Goal: Task Accomplishment & Management: Complete application form

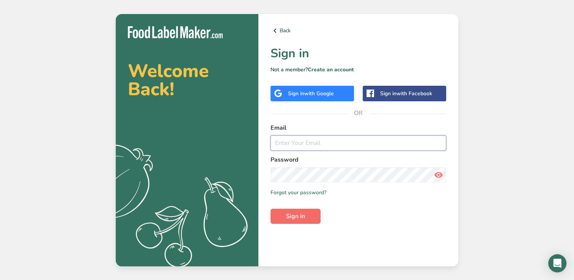
type input "[PERSON_NAME][EMAIL_ADDRESS][DOMAIN_NAME]"
click at [292, 219] on span "Sign in" at bounding box center [295, 216] width 19 height 9
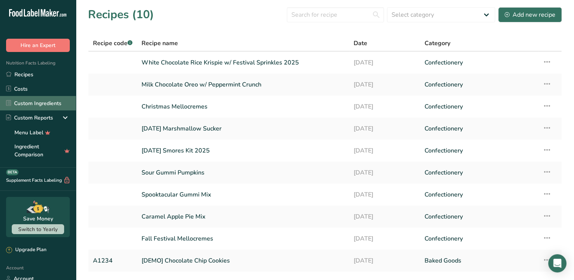
click at [43, 101] on link "Custom Ingredients" at bounding box center [38, 103] width 76 height 14
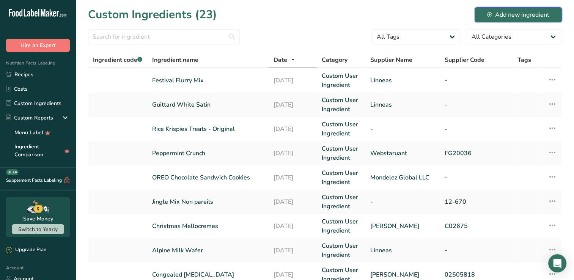
click at [518, 17] on div "Add new ingredient" at bounding box center [518, 14] width 62 height 9
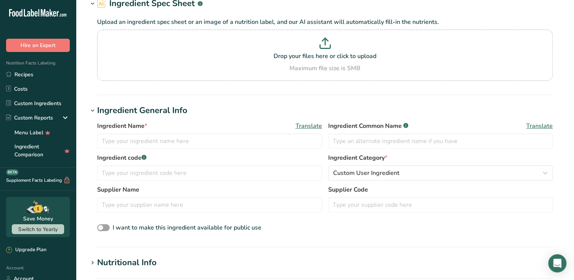
scroll to position [76, 0]
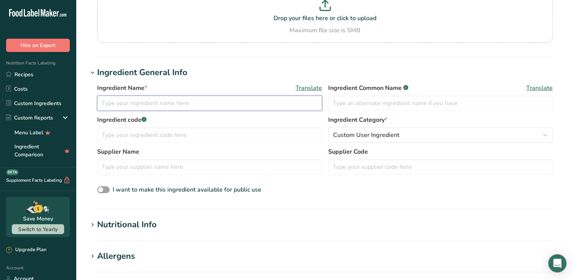
click at [152, 98] on input "text" at bounding box center [209, 103] width 225 height 15
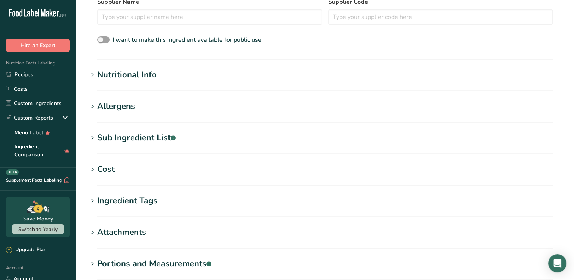
scroll to position [228, 0]
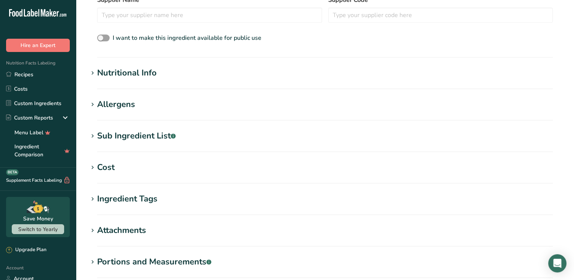
type input "Blue Gel Coloring"
click at [129, 135] on div "Sub Ingredient List .a-a{fill:#347362;}.b-a{fill:#fff;}" at bounding box center [136, 136] width 79 height 13
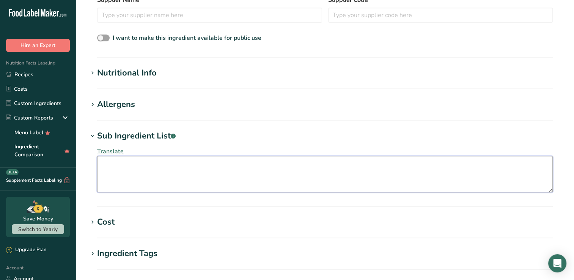
click at [123, 170] on textarea at bounding box center [325, 174] width 456 height 36
paste textarea "HIGH FRUCTOSE CORN SYRUP, WATER, [MEDICAL_DATA], SUGAR, [MEDICAL_DATA], FD&C BL…"
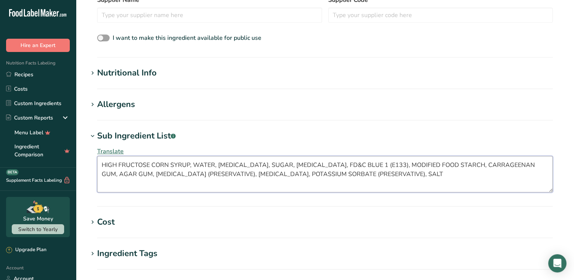
type textarea "HIGH FRUCTOSE CORN SYRUP, WATER, [MEDICAL_DATA], SUGAR, [MEDICAL_DATA], FD&C BL…"
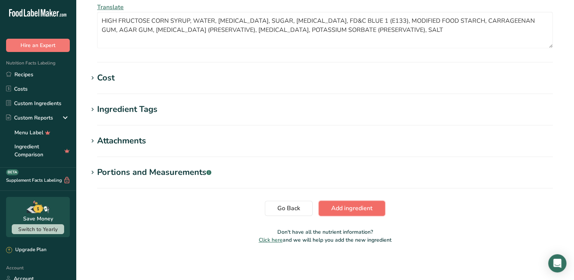
click at [362, 207] on span "Add ingredient" at bounding box center [351, 208] width 41 height 9
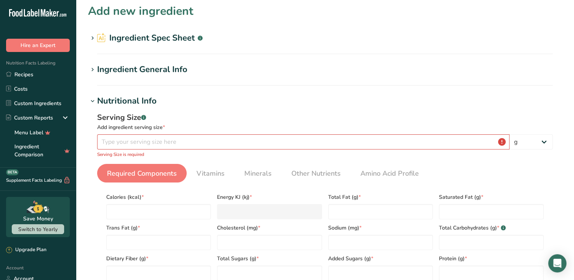
scroll to position [0, 0]
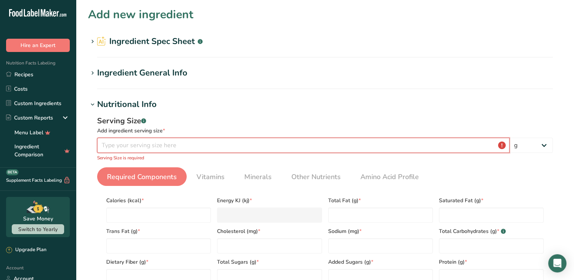
click at [167, 142] on input "number" at bounding box center [303, 145] width 412 height 15
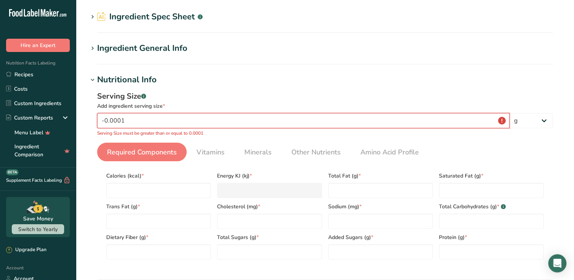
scroll to position [38, 0]
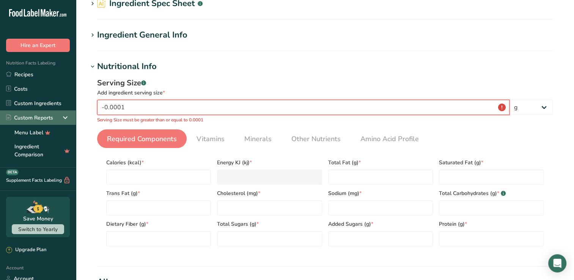
drag, startPoint x: 136, startPoint y: 105, endPoint x: 63, endPoint y: 114, distance: 74.2
click at [63, 114] on div ".a-20{fill:#fff;} Hire an Expert Nutrition Facts Labeling Recipes Costs Custom …" at bounding box center [287, 254] width 574 height 585
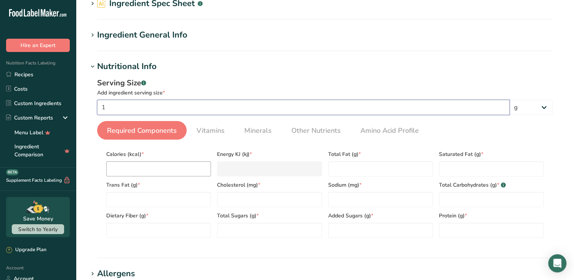
type input "1"
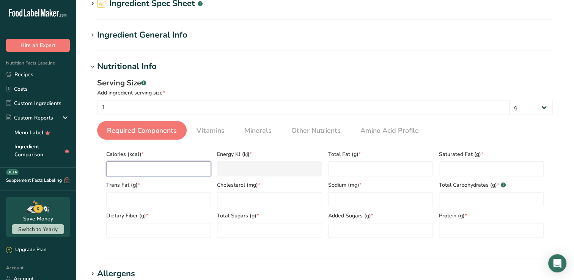
click at [121, 171] on input "number" at bounding box center [158, 168] width 105 height 15
type input "0"
type KJ "0"
type input "0"
click at [347, 169] on Fat "number" at bounding box center [380, 168] width 105 height 15
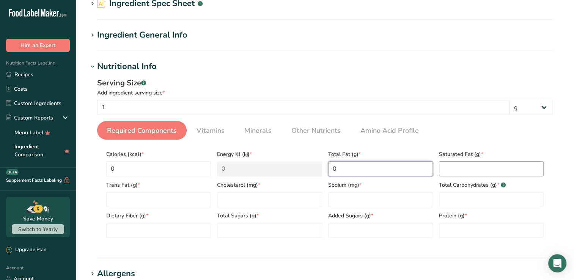
type Fat "0"
click at [460, 173] on Fat "number" at bounding box center [491, 168] width 105 height 15
type Fat "0"
click at [451, 207] on Carbohydrates "number" at bounding box center [491, 199] width 105 height 15
type Carbohydrates "0"
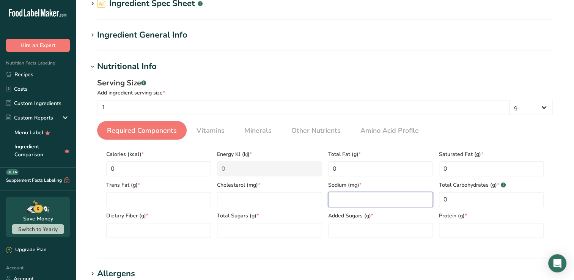
click at [346, 198] on input "number" at bounding box center [380, 199] width 105 height 15
type input "0"
click at [272, 192] on input "number" at bounding box center [269, 199] width 105 height 15
type input "0"
click at [181, 203] on Fat "number" at bounding box center [158, 199] width 105 height 15
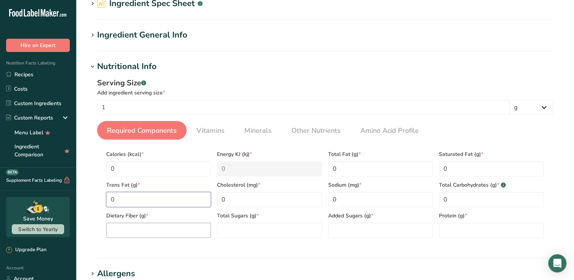
type Fat "0"
click at [163, 230] on Fiber "number" at bounding box center [158, 230] width 105 height 15
type Fiber "0"
click at [238, 230] on Sugars "number" at bounding box center [269, 230] width 105 height 15
type Sugars "0"
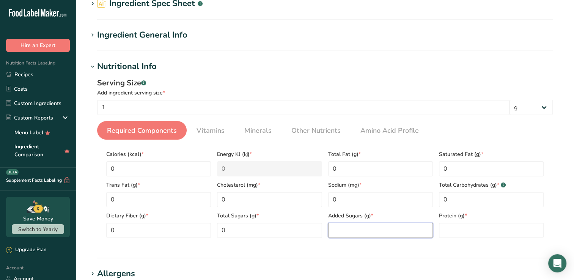
click at [350, 225] on Sugars "number" at bounding box center [380, 230] width 105 height 15
type Sugars "0"
click at [465, 234] on input "number" at bounding box center [491, 230] width 105 height 15
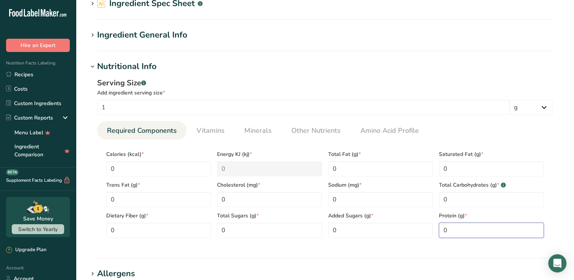
type input "0"
click at [424, 251] on section "Nutritional Info Serving Size .a-a{fill:#347362;}.b-a{fill:#fff;} Add ingredien…" at bounding box center [325, 159] width 474 height 198
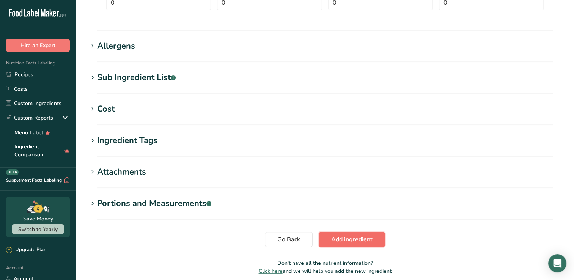
click at [371, 239] on span "Add ingredient" at bounding box center [351, 239] width 41 height 9
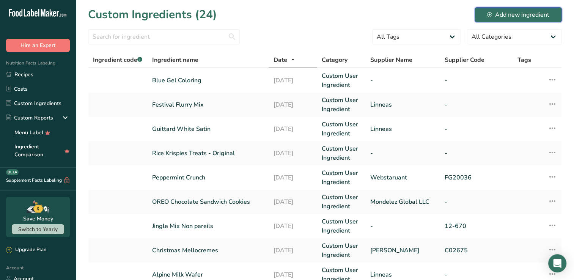
click at [507, 14] on div "Add new ingredient" at bounding box center [518, 14] width 62 height 9
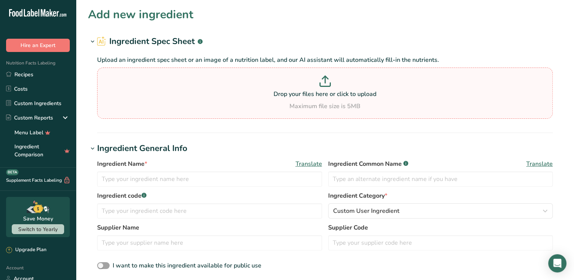
click at [159, 98] on p "Drop your files here or click to upload" at bounding box center [325, 94] width 452 height 9
click at [159, 98] on input "Drop your files here or click to upload Maximum file size is 5MB" at bounding box center [325, 93] width 456 height 51
type input "C:\fakepath\[PERSON_NAME] Gold Dark Chocolate 5-496_Nutr.pdf"
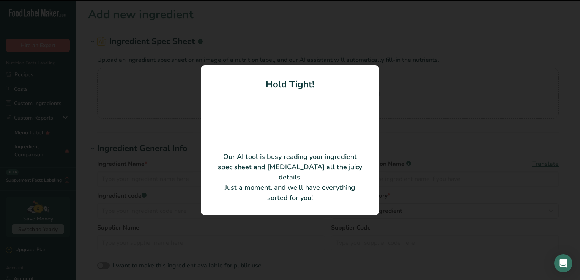
type input "[PERSON_NAME] Gold Dark Chocolate"
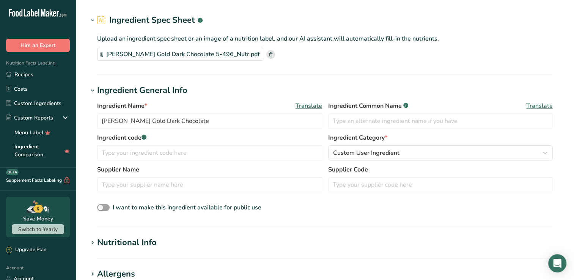
scroll to position [38, 0]
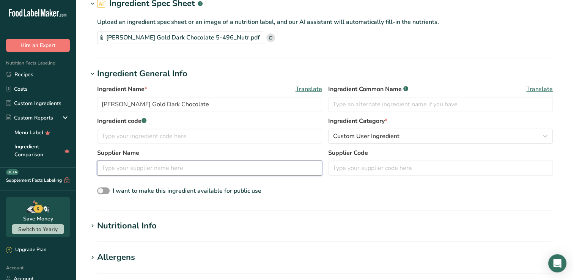
click at [189, 169] on input "text" at bounding box center [209, 167] width 225 height 15
type input "B"
click at [333, 203] on section "Ingredient General Info Ingredient Name * Translate [PERSON_NAME] Gold Dark Cho…" at bounding box center [325, 139] width 474 height 143
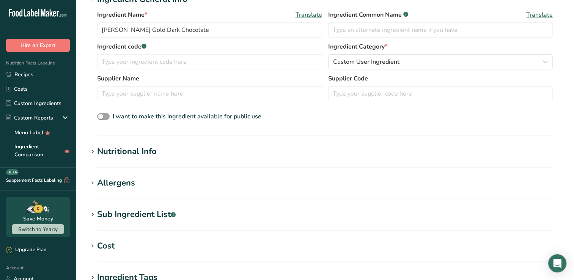
scroll to position [114, 0]
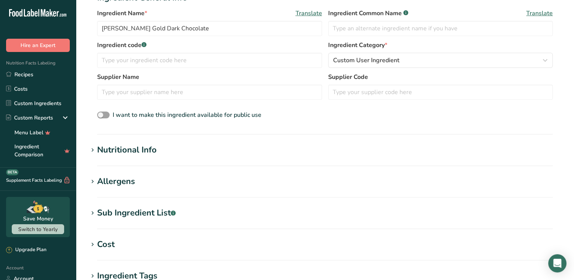
click at [157, 151] on h1 "Nutritional Info" at bounding box center [325, 150] width 474 height 13
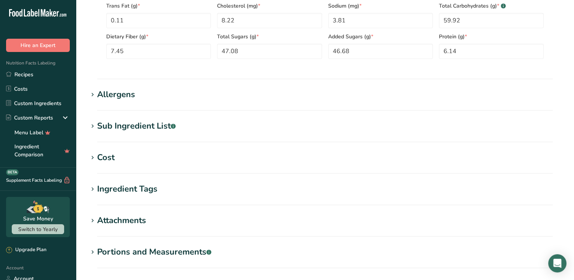
scroll to position [379, 0]
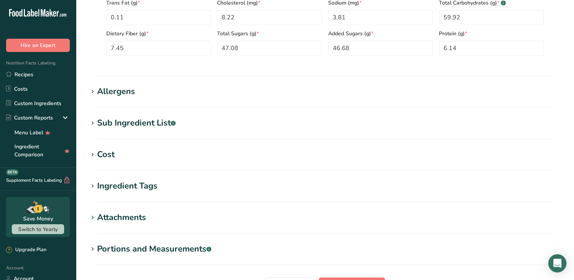
click at [172, 127] on div "Sub Ingredient List .a-a{fill:#347362;}.b-a{fill:#fff;}" at bounding box center [136, 123] width 79 height 13
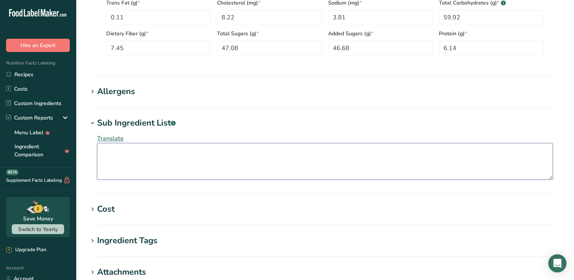
click at [155, 165] on textarea at bounding box center [325, 161] width 456 height 36
paste textarea "Sugar, Chocolate Liquor Processed with Alkali, Cocoa Butter, Milk Fat, Soy [MED…"
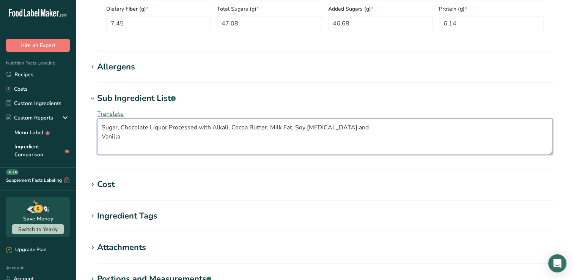
scroll to position [417, 0]
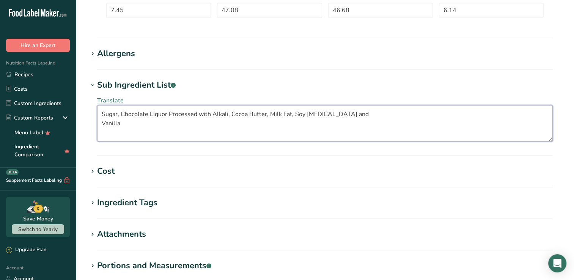
click at [103, 124] on textarea "Sugar, Chocolate Liquor Processed with Alkali, Cocoa Butter, Milk Fat, Soy [MED…" at bounding box center [325, 123] width 456 height 36
type textarea "Sugar, Chocolate Liquor Processed with Alkali, Cocoa Butter, Milk Fat, Soy [MED…"
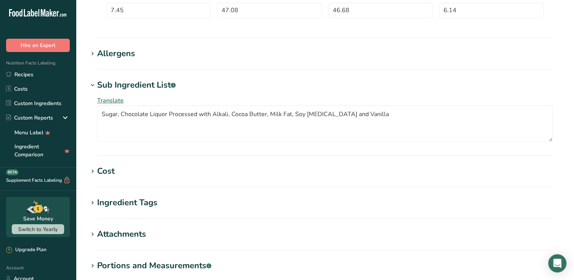
click at [124, 53] on div "Allergens" at bounding box center [116, 53] width 38 height 13
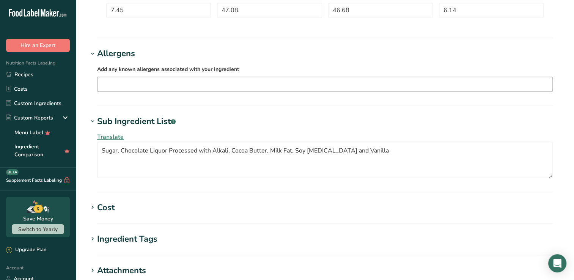
click at [137, 89] on input "text" at bounding box center [324, 84] width 455 height 12
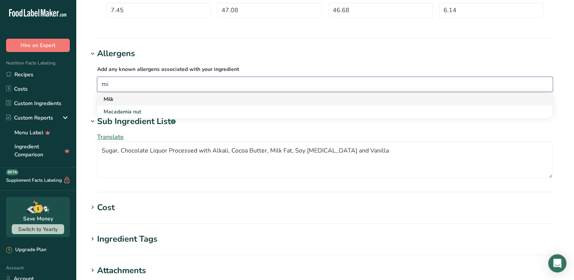
type input "mi"
click at [130, 99] on div "Milk" at bounding box center [319, 99] width 430 height 8
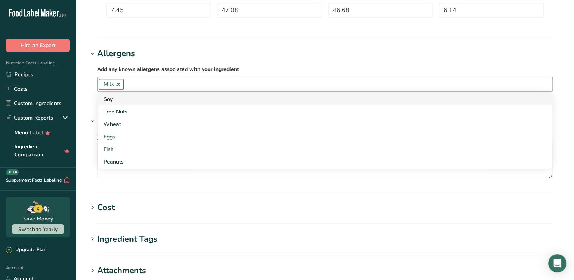
click at [136, 101] on div "Soy" at bounding box center [319, 99] width 430 height 8
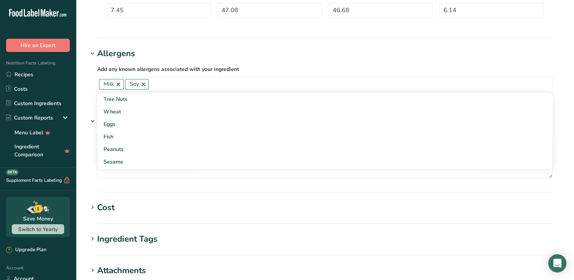
click at [201, 47] on h1 "Allergens" at bounding box center [325, 53] width 474 height 13
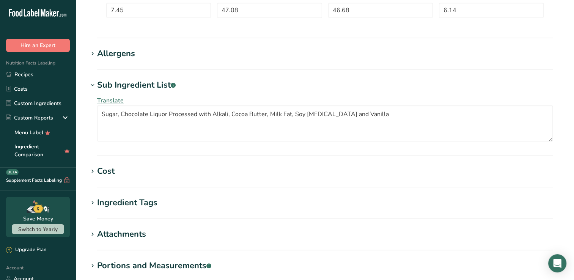
click at [197, 66] on section "Allergens Add any known allergens associated with your ingredient Milk Soy Tree…" at bounding box center [325, 58] width 474 height 22
click at [134, 58] on div "Allergens" at bounding box center [116, 53] width 38 height 13
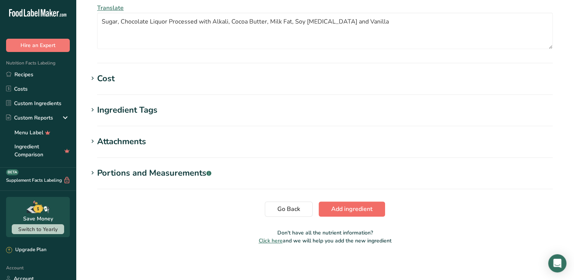
scroll to position [547, 0]
click at [363, 204] on span "Add ingredient" at bounding box center [351, 208] width 41 height 9
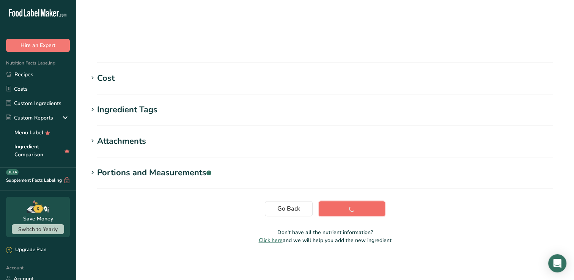
scroll to position [121, 0]
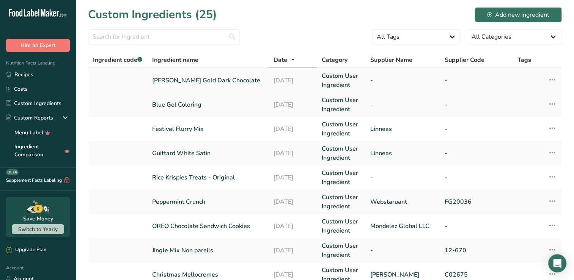
click at [178, 83] on link "[PERSON_NAME] Gold Dark Chocolate" at bounding box center [208, 80] width 112 height 9
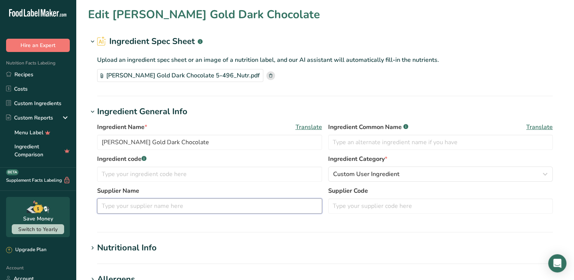
click at [131, 206] on input "text" at bounding box center [209, 205] width 225 height 15
type input "B"
type input "l"
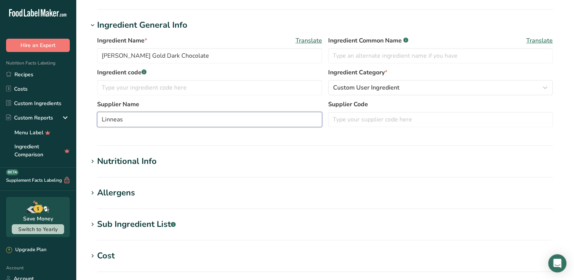
scroll to position [264, 0]
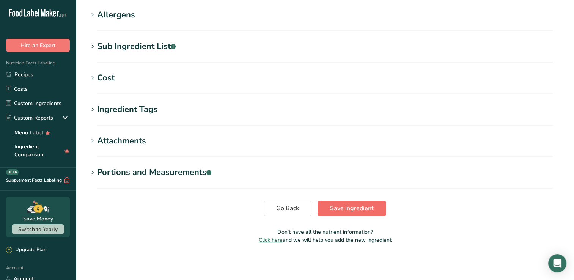
type input "Linneas"
click at [371, 211] on span "Save ingredient" at bounding box center [352, 208] width 44 height 9
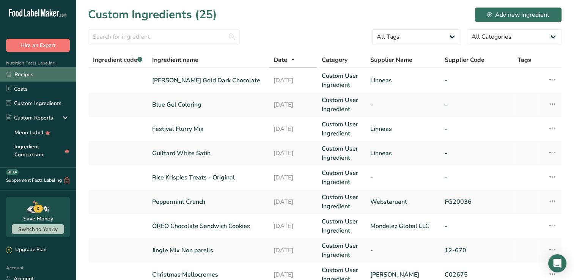
click at [31, 75] on link "Recipes" at bounding box center [38, 74] width 76 height 14
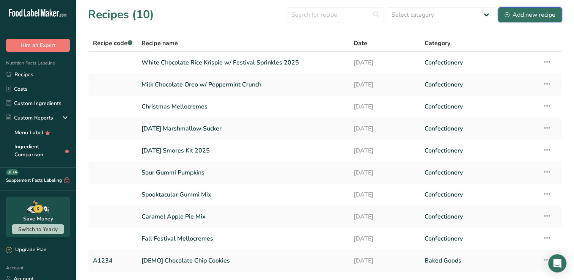
click at [536, 13] on div "Add new recipe" at bounding box center [529, 14] width 51 height 9
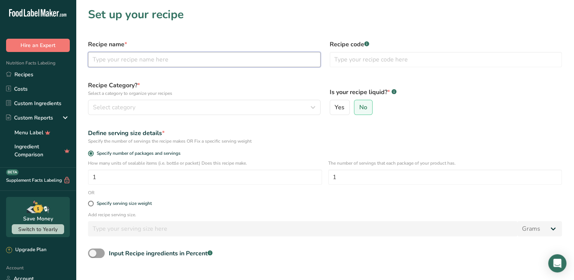
click at [130, 61] on input "text" at bounding box center [204, 59] width 232 height 15
type input "6PK Snowflake 1oz"
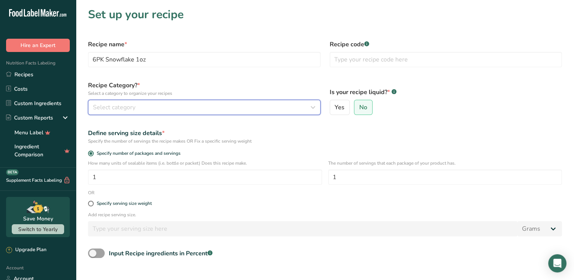
click at [137, 108] on div "Select category" at bounding box center [202, 107] width 218 height 9
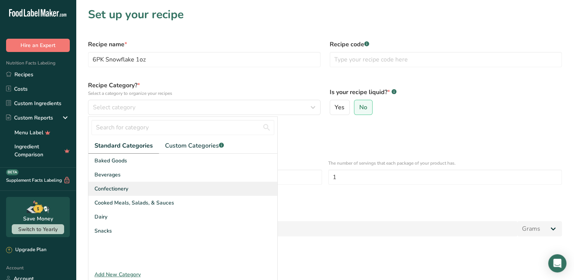
click at [126, 185] on span "Confectionery" at bounding box center [111, 189] width 34 height 8
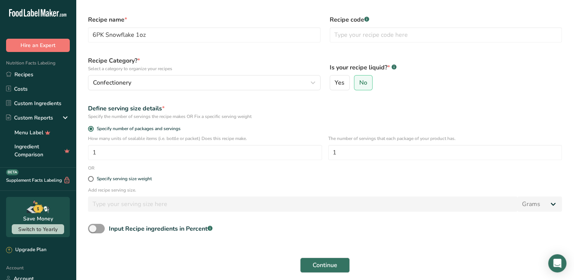
scroll to position [38, 0]
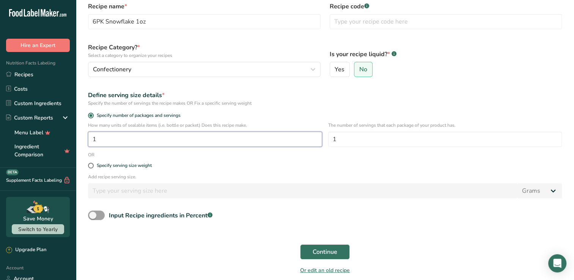
click at [136, 142] on input "1" at bounding box center [205, 139] width 234 height 15
click at [347, 139] on input "1" at bounding box center [445, 139] width 234 height 15
type input "6"
click at [344, 154] on form "Recipe name * 6PK Snowflake 1oz Recipe code .a-a{fill:#347362;}.b-a{fill:#fff;}…" at bounding box center [324, 138] width 483 height 282
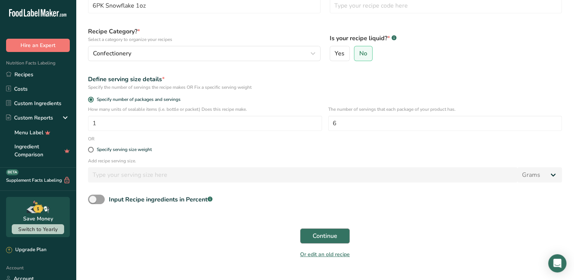
scroll to position [69, 0]
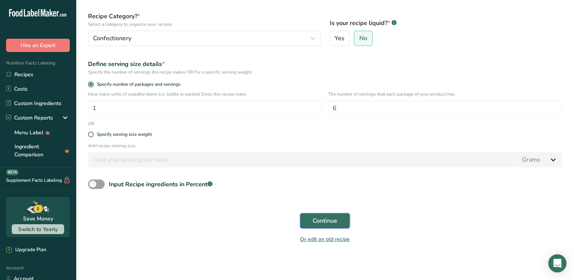
click at [329, 221] on span "Continue" at bounding box center [325, 220] width 25 height 9
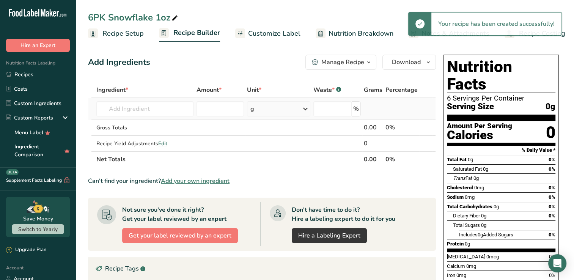
click at [155, 116] on td "Almond flour 1211 Milk, whole, 3.25% milkfat, without added vitamin A and [MEDI…" at bounding box center [145, 109] width 100 height 22
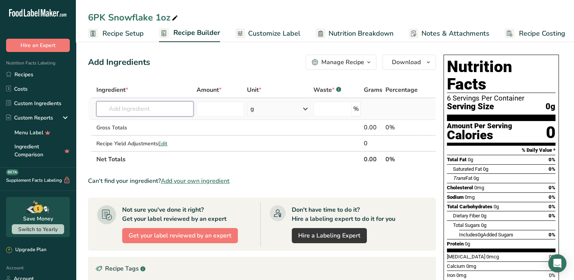
click at [151, 109] on input "text" at bounding box center [144, 108] width 97 height 15
type input "[PERSON_NAME]"
click at [152, 121] on p "[PERSON_NAME] Gold 125 Milk Chocolate" at bounding box center [157, 124] width 110 height 8
type input "[PERSON_NAME] Gold 125 Milk Chocolate"
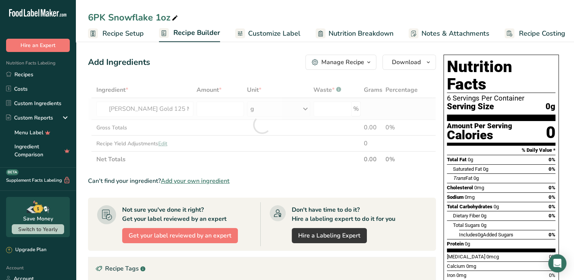
type input "0"
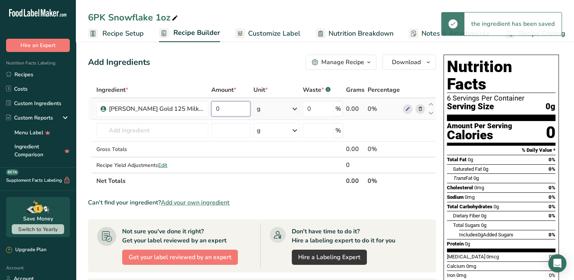
click at [224, 112] on input "0" at bounding box center [230, 108] width 39 height 15
type input "1"
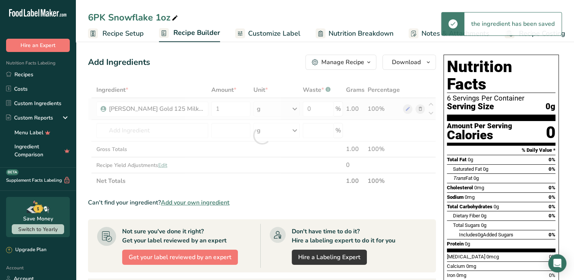
click at [269, 117] on div "Ingredient * Amount * Unit * Waste * .a-a{fill:#347362;}.b-a{fill:#fff;} Grams …" at bounding box center [262, 135] width 348 height 107
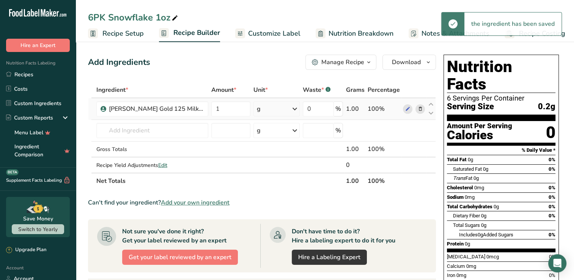
click at [293, 107] on icon at bounding box center [294, 109] width 9 height 14
click at [272, 167] on div "See more" at bounding box center [290, 169] width 64 height 8
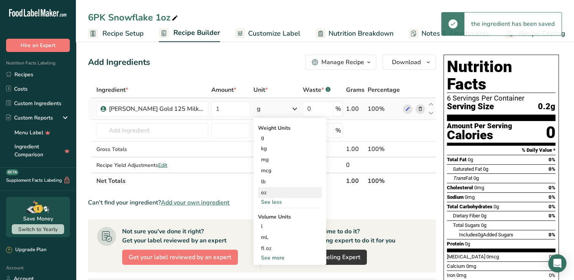
click at [269, 192] on div "oz" at bounding box center [290, 192] width 64 height 11
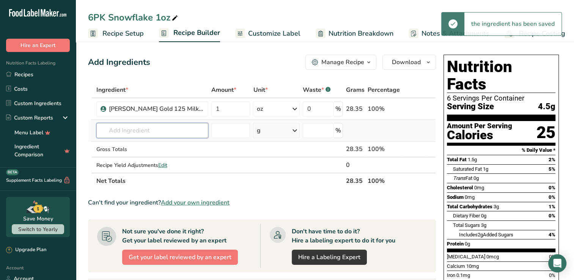
click at [138, 130] on input "text" at bounding box center [152, 130] width 112 height 15
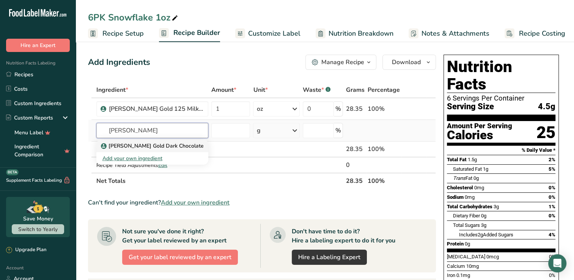
type input "[PERSON_NAME]"
click at [143, 147] on p "[PERSON_NAME] Gold Dark Chocolate" at bounding box center [152, 146] width 101 height 8
type input "[PERSON_NAME] Gold Dark Chocolate"
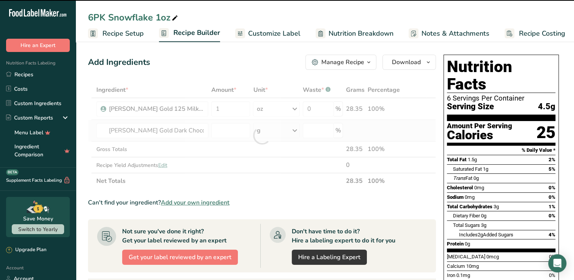
type input "0"
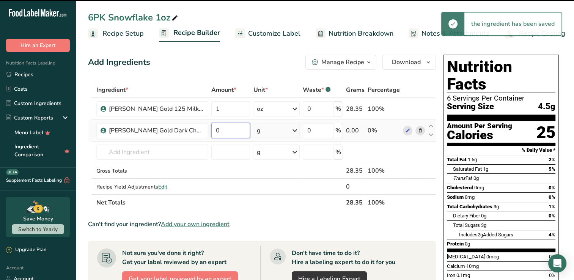
click at [215, 134] on input "0" at bounding box center [230, 130] width 39 height 15
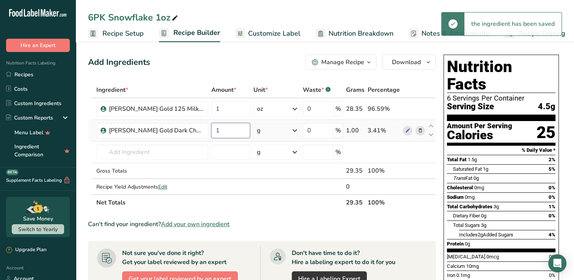
type input "1"
click at [293, 132] on div "Ingredient * Amount * Unit * Waste * .a-a{fill:#347362;}.b-a{fill:#fff;} Grams …" at bounding box center [262, 146] width 348 height 129
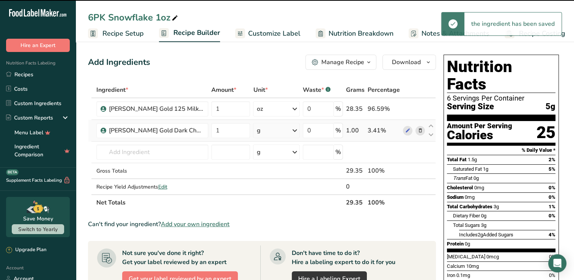
click at [294, 130] on icon at bounding box center [294, 131] width 9 height 14
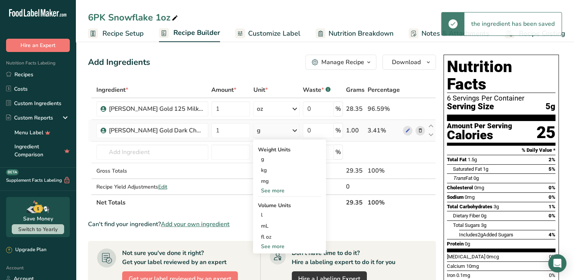
click at [284, 191] on div "See more" at bounding box center [290, 191] width 64 height 8
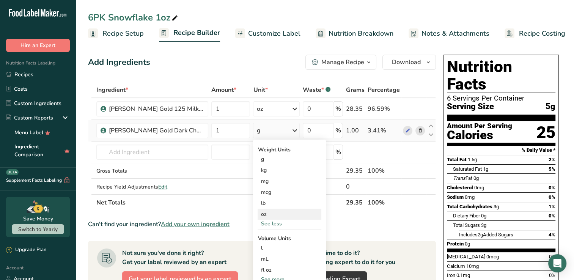
click at [269, 213] on div "oz" at bounding box center [290, 214] width 64 height 11
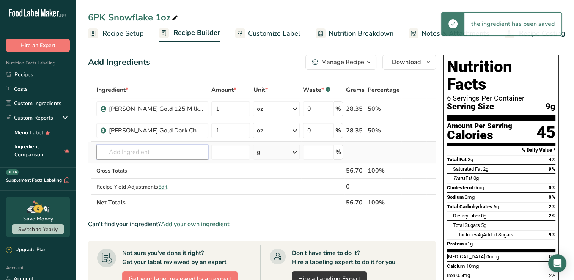
click at [164, 152] on input "text" at bounding box center [152, 152] width 112 height 15
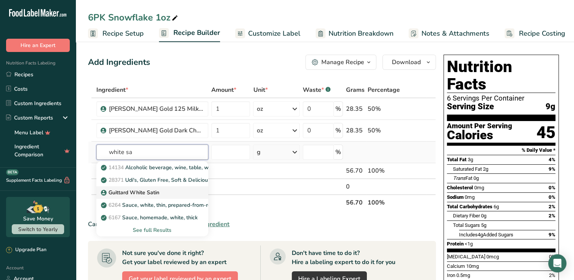
type input "white sa"
click at [147, 195] on p "Guittard White Satin" at bounding box center [130, 193] width 57 height 8
type input "Guittard White Satin"
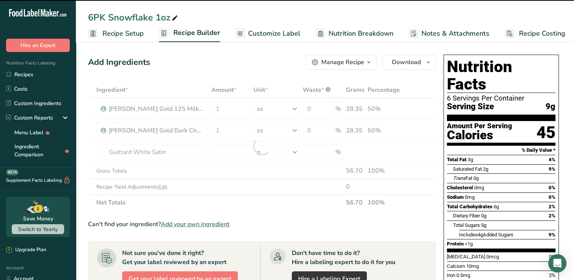
type input "0"
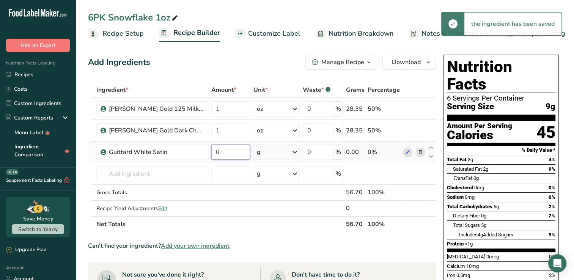
click at [225, 158] on input "0" at bounding box center [230, 152] width 39 height 15
type input "1"
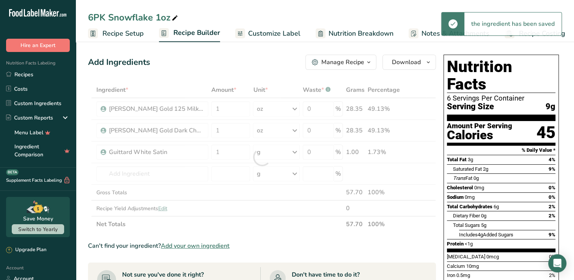
click at [290, 154] on div "Ingredient * Amount * Unit * Waste * .a-a{fill:#347362;}.b-a{fill:#fff;} Grams …" at bounding box center [262, 157] width 348 height 150
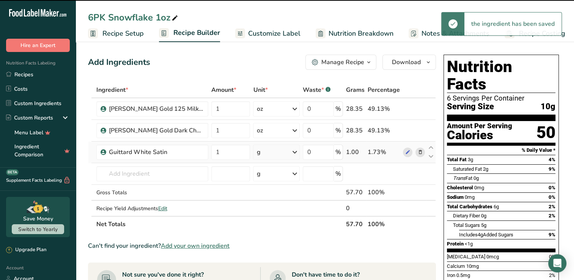
click at [293, 150] on icon at bounding box center [294, 152] width 9 height 14
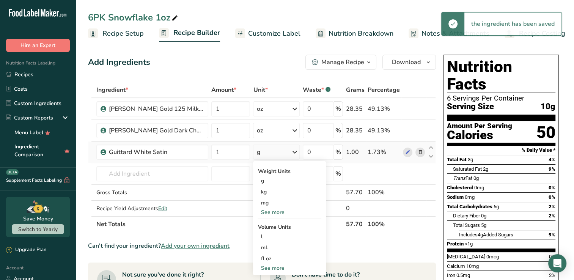
click at [278, 213] on div "See more" at bounding box center [290, 212] width 64 height 8
click at [264, 234] on div "oz" at bounding box center [290, 235] width 64 height 11
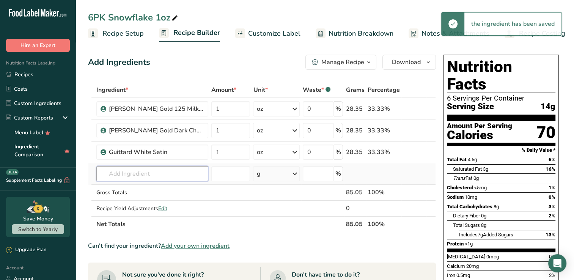
click at [141, 175] on input "text" at bounding box center [152, 173] width 112 height 15
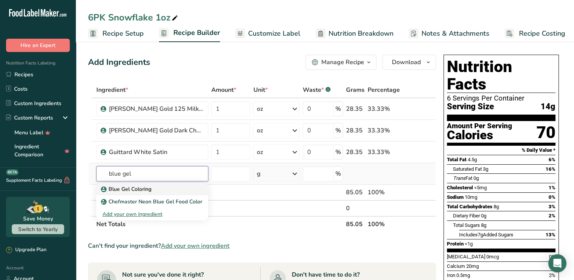
type input "blue gel"
click at [139, 187] on p "Blue Gel Coloring" at bounding box center [126, 189] width 49 height 8
type input "Blue Gel Coloring"
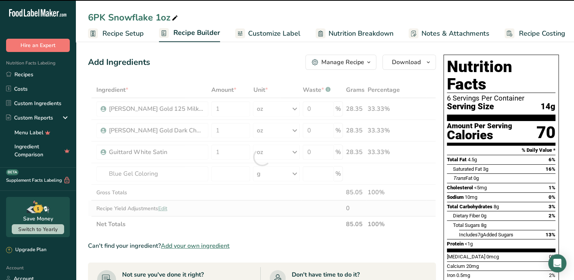
type input "0"
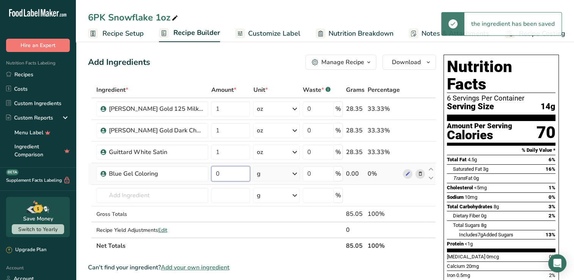
click at [228, 174] on input "0" at bounding box center [230, 173] width 39 height 15
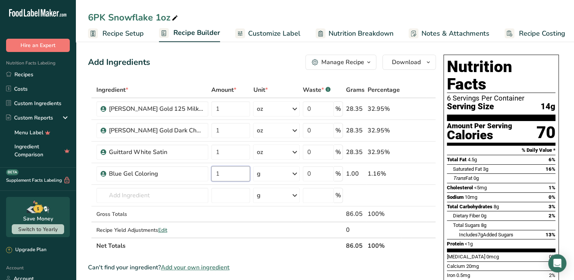
type input "1"
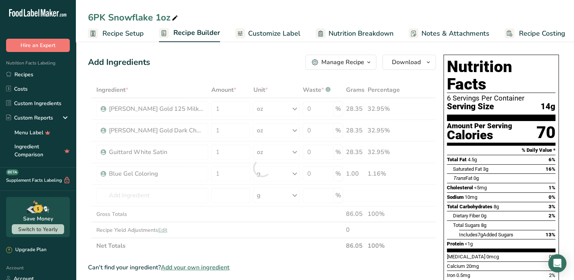
click at [422, 257] on section "Ingredient * Amount * Unit * Waste * .a-a{fill:#347362;}.b-a{fill:#fff;} Grams …" at bounding box center [262, 282] width 348 height 401
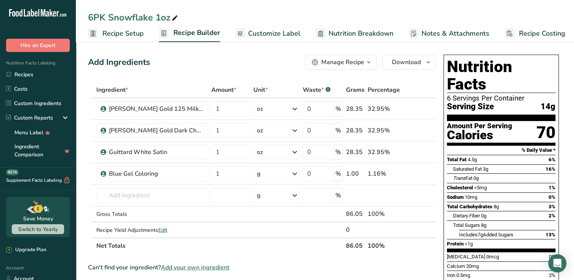
click at [354, 36] on span "Nutrition Breakdown" at bounding box center [360, 33] width 65 height 10
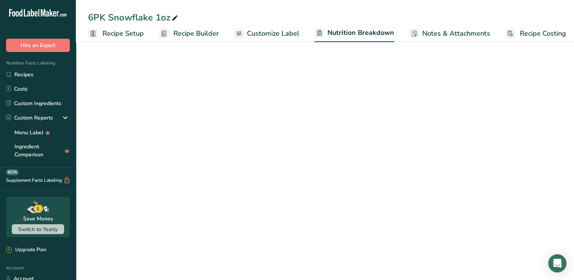
scroll to position [0, 4]
select select "Calories"
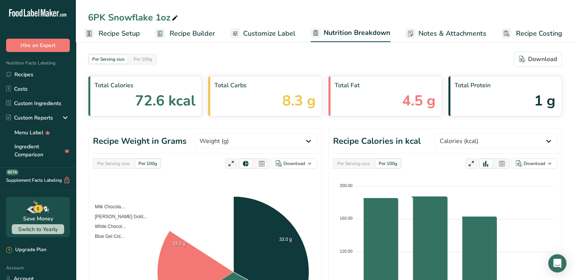
click at [420, 33] on span "Notes & Attachments" at bounding box center [452, 33] width 68 height 10
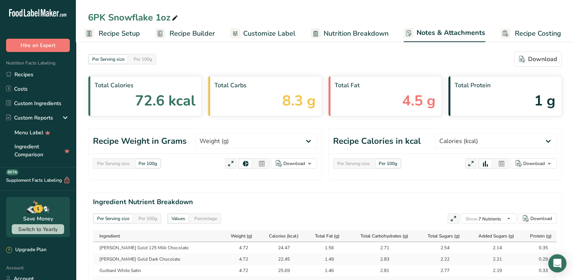
scroll to position [0, 3]
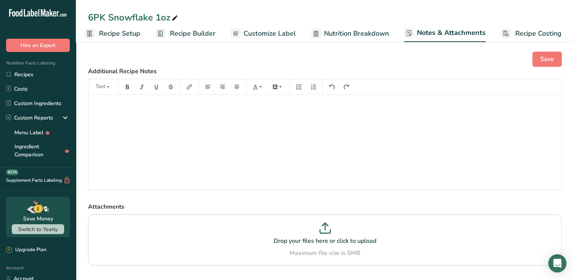
click at [254, 34] on span "Customize Label" at bounding box center [269, 33] width 52 height 10
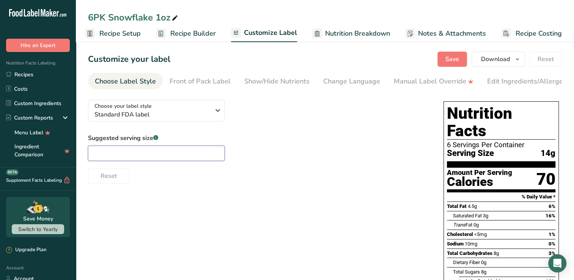
click at [159, 161] on input "text" at bounding box center [156, 153] width 137 height 15
type input "1oz"
click at [519, 82] on div "Edit Ingredients/Allergens List" at bounding box center [535, 81] width 96 height 10
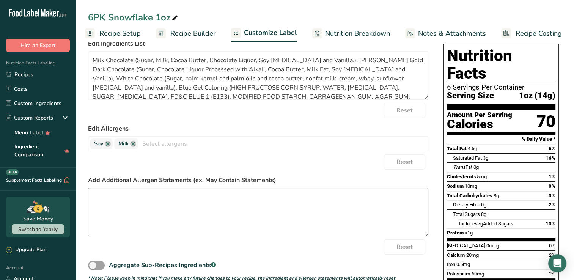
scroll to position [76, 0]
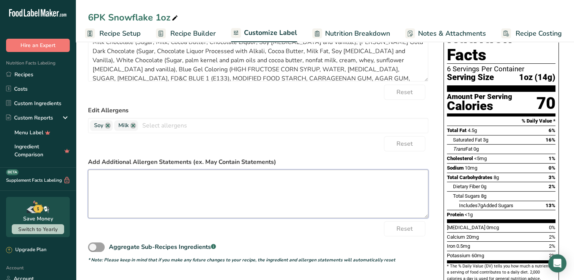
click at [164, 184] on textarea at bounding box center [258, 194] width 340 height 49
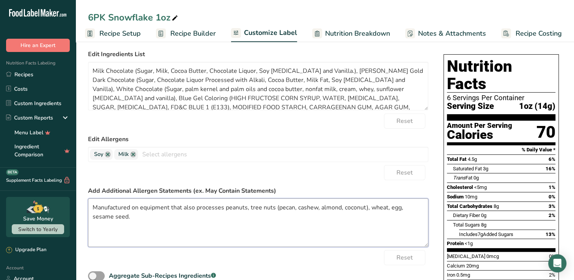
scroll to position [0, 0]
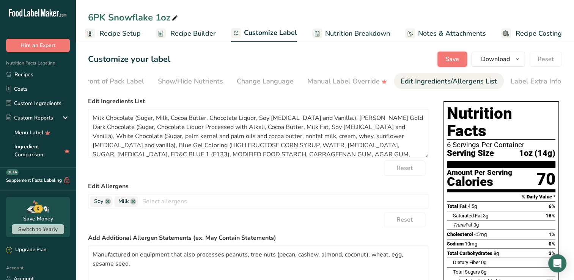
click at [451, 61] on span "Save" at bounding box center [452, 59] width 14 height 9
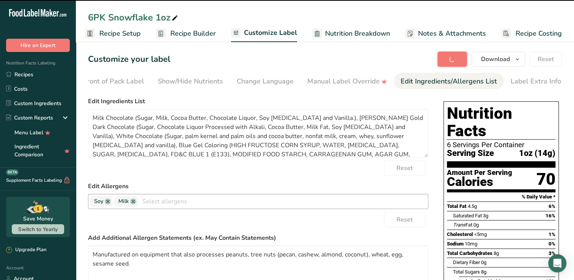
type textarea "Manufactured on equipment that also processes peanuts, tree nuts (pecan, cashew…"
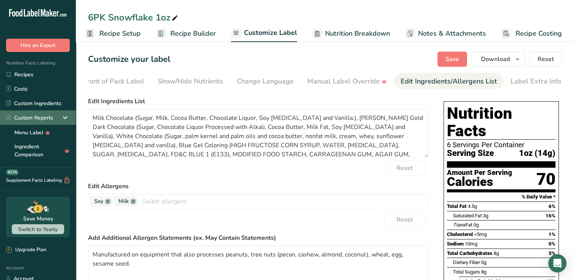
click at [42, 110] on div "Custom Reports" at bounding box center [38, 117] width 76 height 14
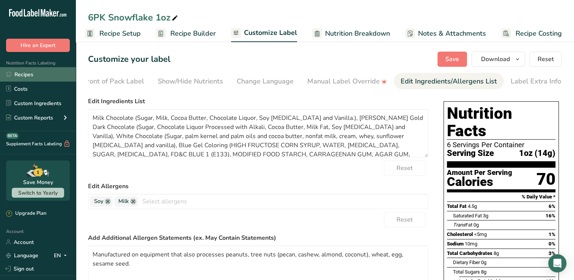
click at [30, 77] on link "Recipes" at bounding box center [38, 74] width 76 height 14
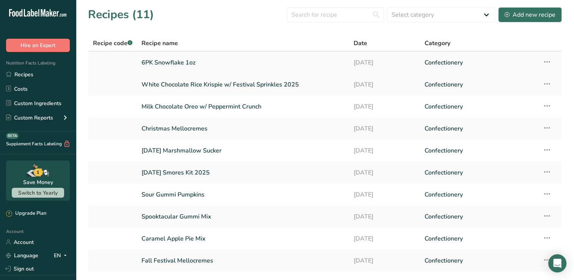
click at [218, 64] on link "6PK Snowflake 1oz" at bounding box center [242, 63] width 203 height 16
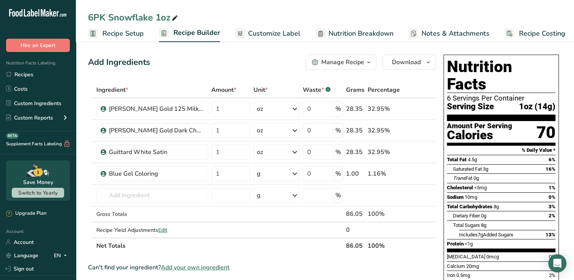
click at [117, 36] on span "Recipe Setup" at bounding box center [122, 33] width 41 height 10
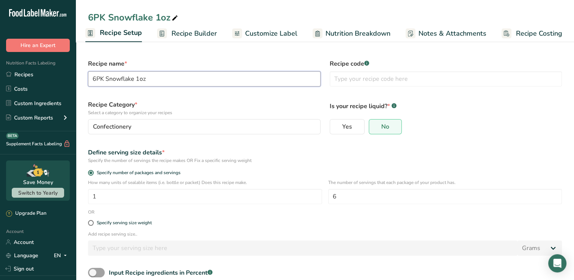
click at [107, 77] on input "6PK Snowflake 1oz" at bounding box center [204, 78] width 232 height 15
click at [159, 80] on input "6PK 1oz Snowflake 1oz" at bounding box center [204, 78] width 232 height 15
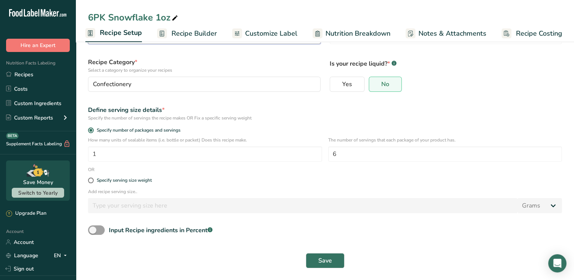
scroll to position [43, 0]
type input "6PK 1oz Snowflake Molds (Milk, Dark, White) 2025"
click at [323, 261] on span "Save" at bounding box center [325, 260] width 14 height 9
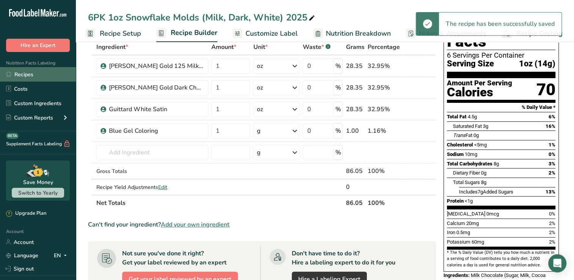
click at [19, 75] on link "Recipes" at bounding box center [38, 74] width 76 height 14
